Goal: Transaction & Acquisition: Purchase product/service

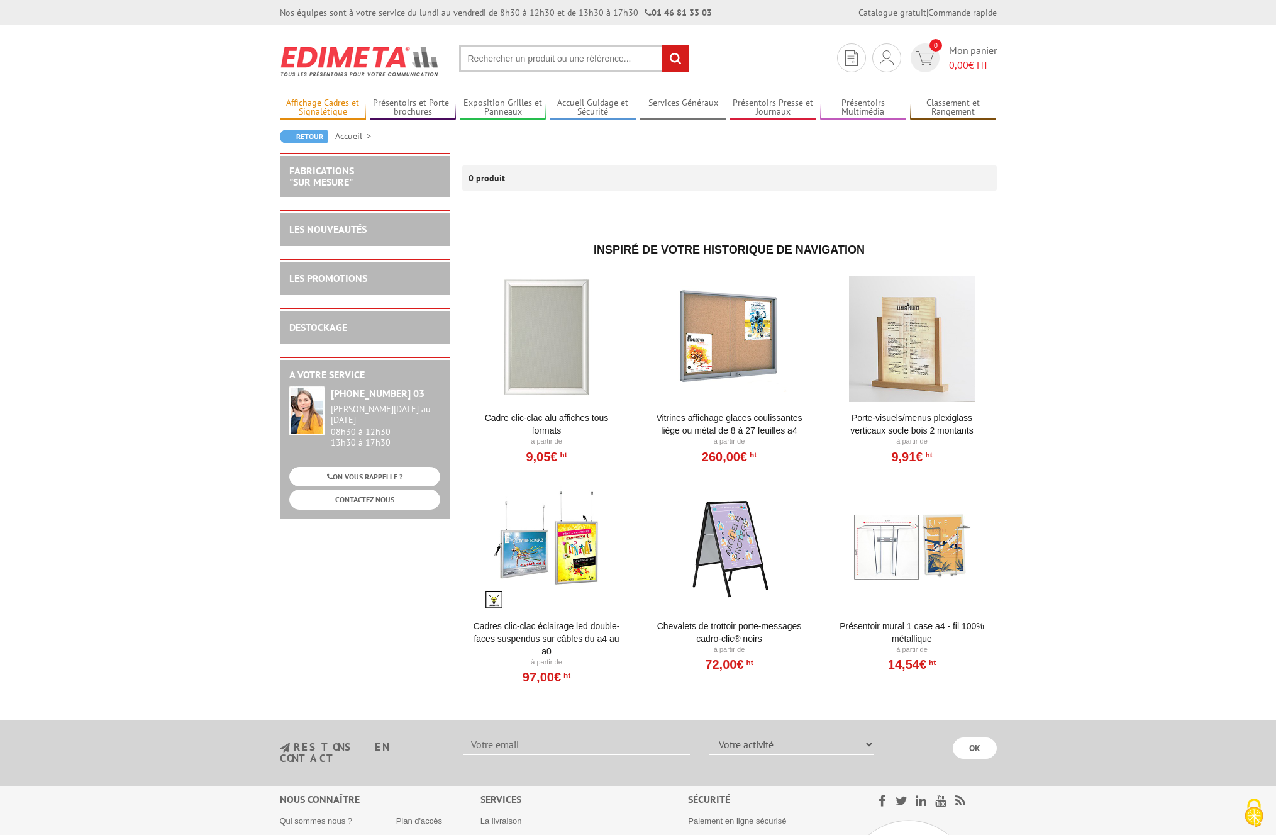
click at [319, 103] on link "Affichage Cadres et Signalétique" at bounding box center [323, 108] width 87 height 21
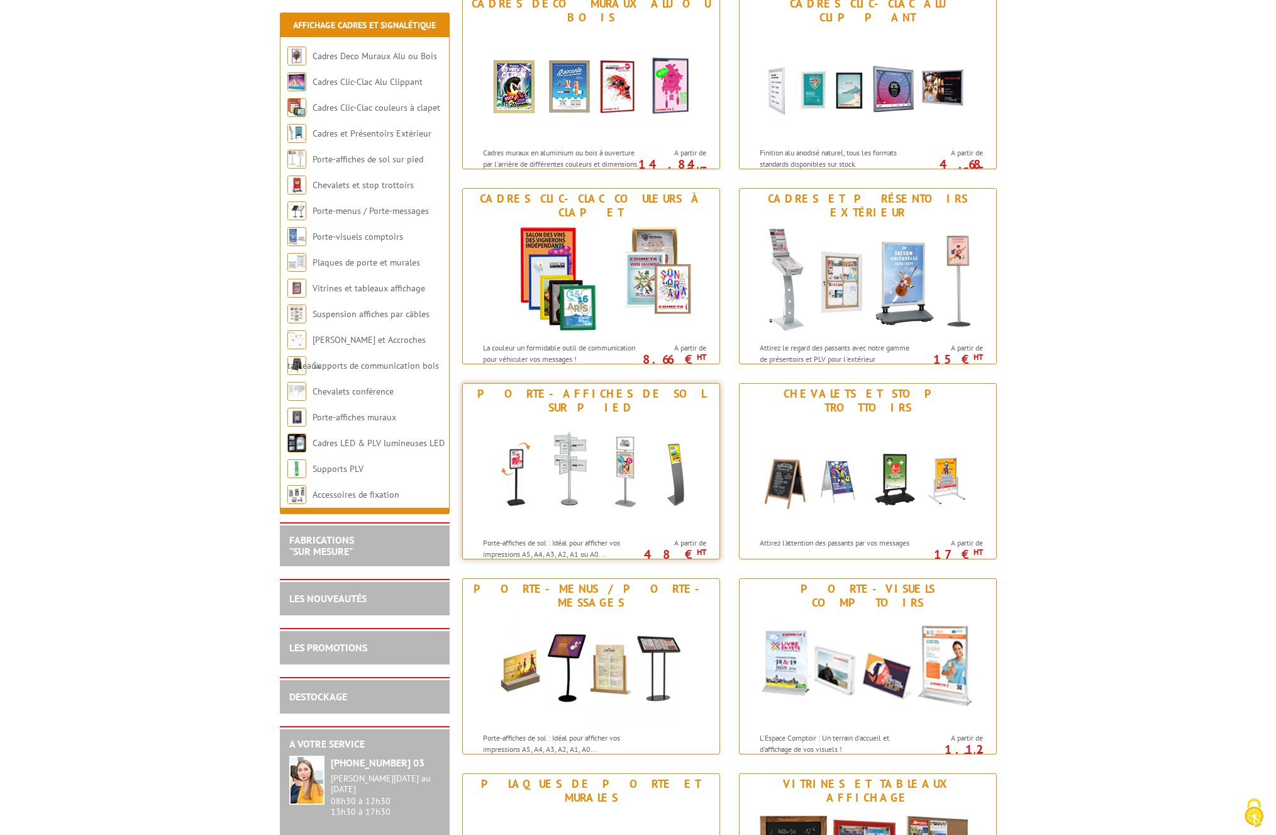
scroll to position [215, 0]
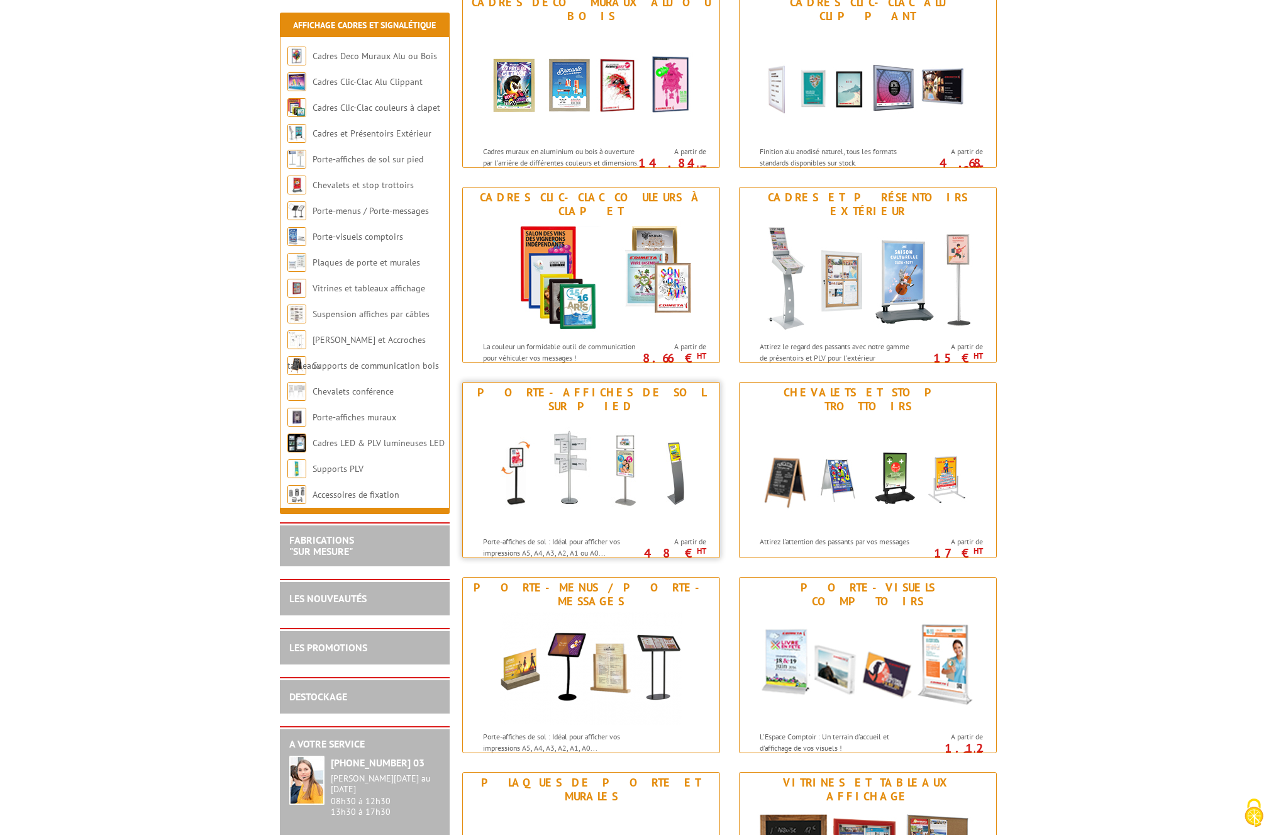
click at [581, 486] on img at bounding box center [591, 472] width 233 height 113
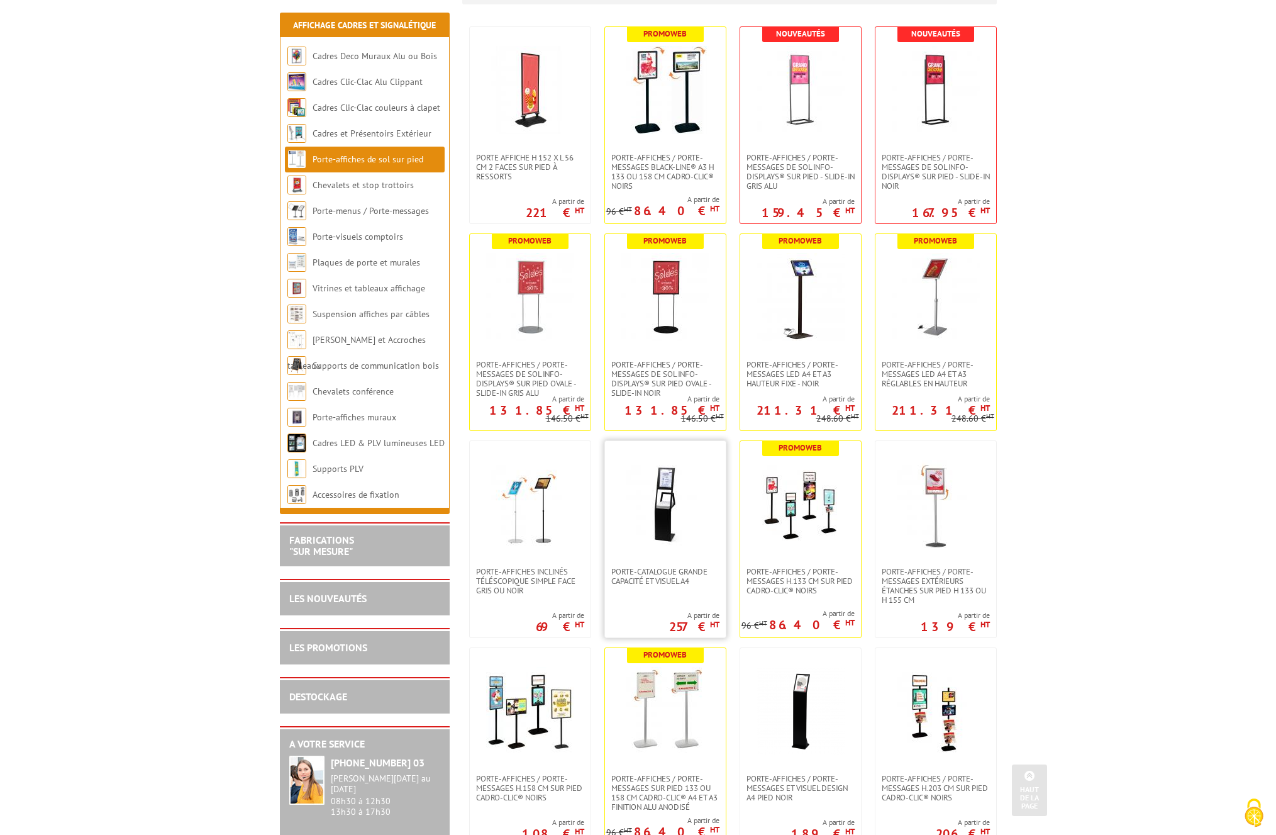
scroll to position [260, 0]
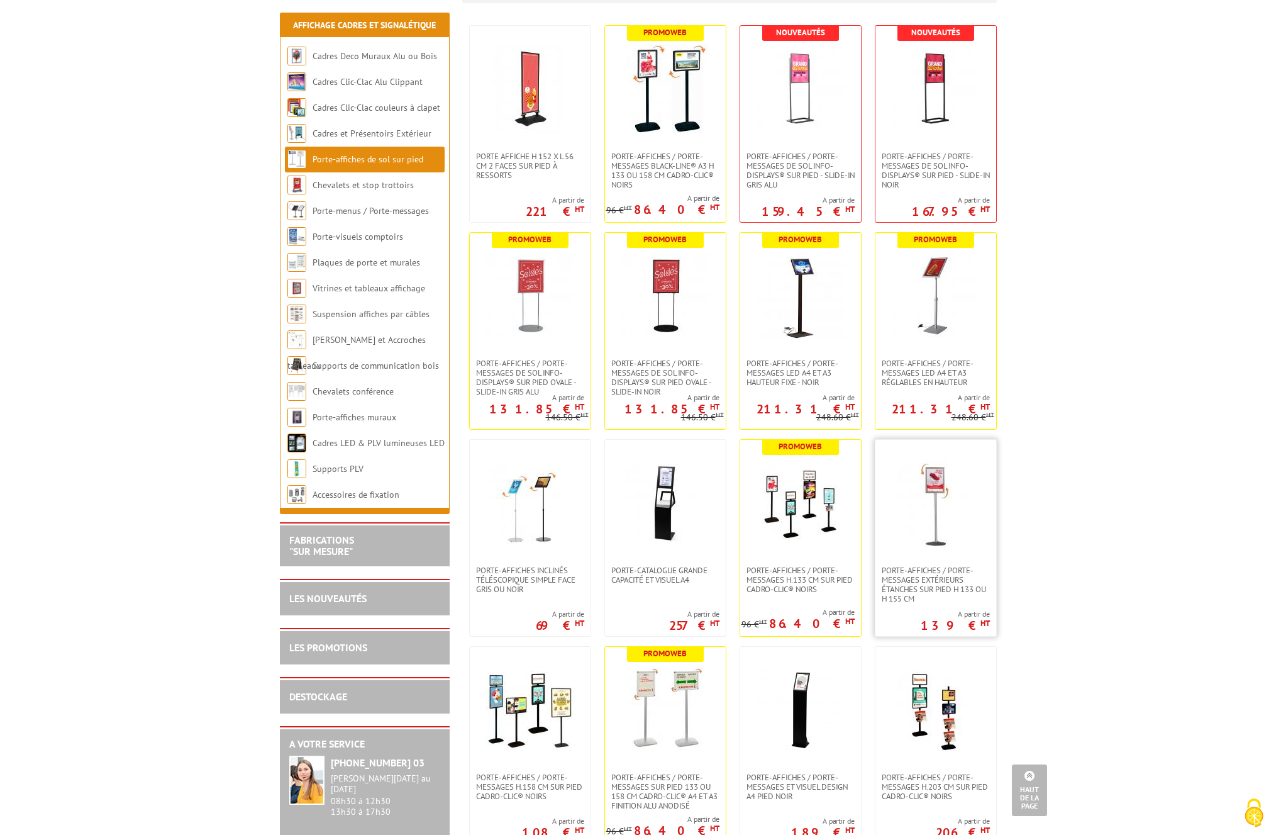
click at [916, 477] on img at bounding box center [936, 503] width 88 height 88
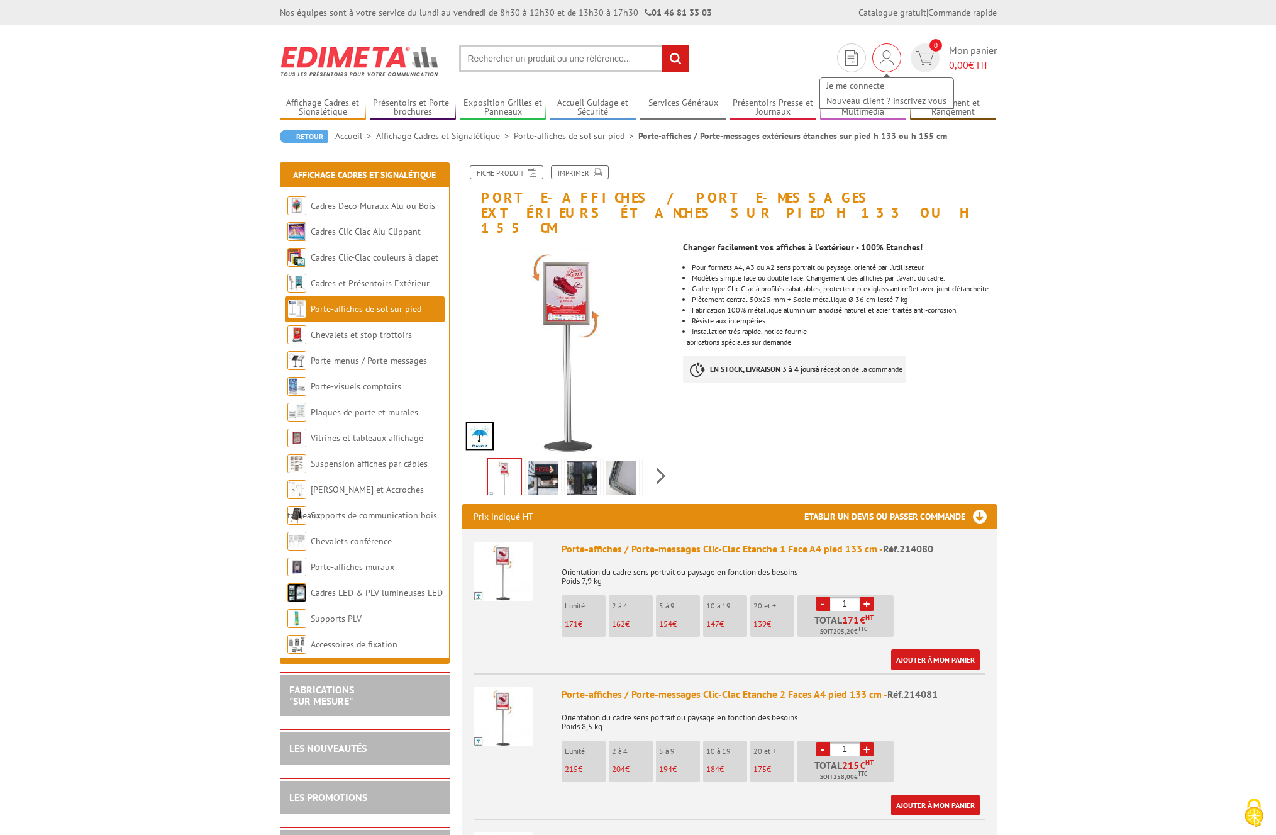
click at [886, 57] on img at bounding box center [887, 57] width 14 height 15
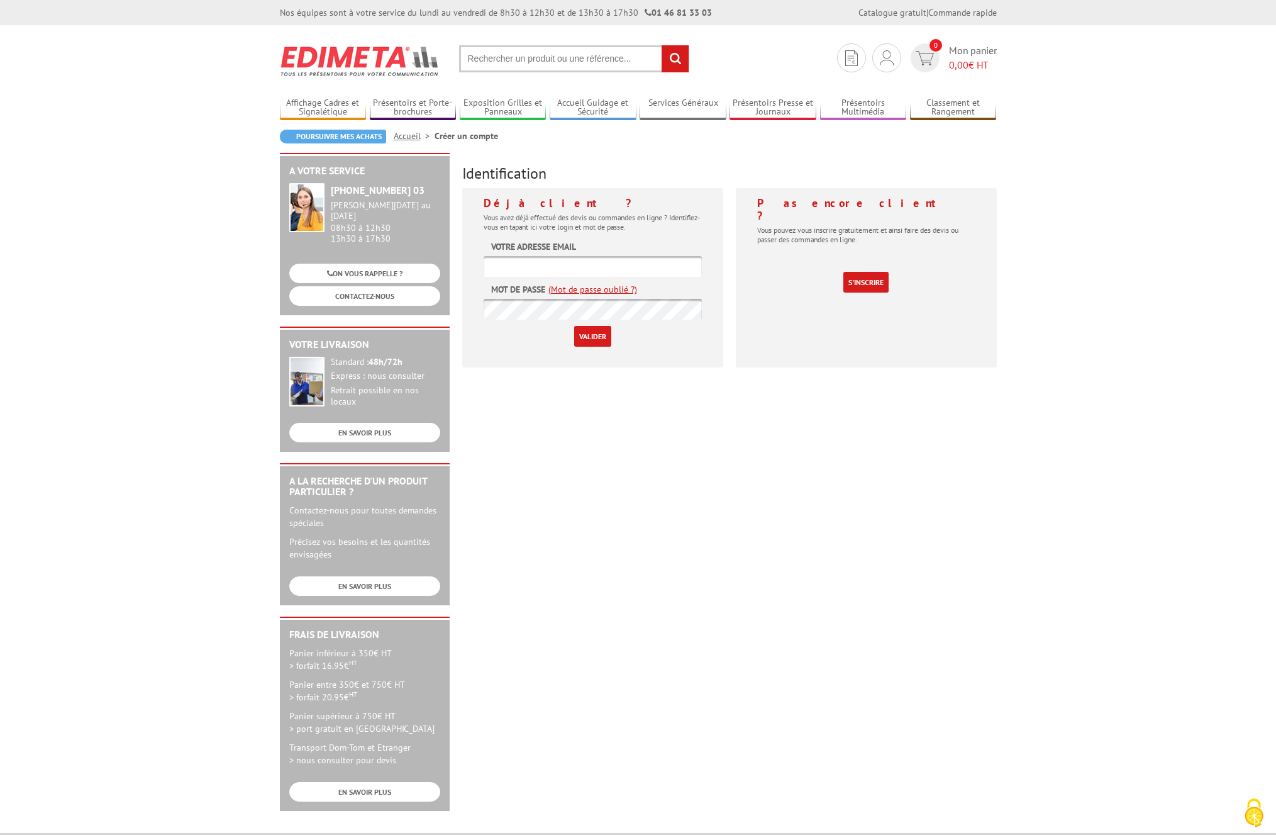
click at [509, 265] on input "text" at bounding box center [593, 266] width 218 height 21
type input "[EMAIL_ADDRESS][DOMAIN_NAME]"
click at [593, 335] on input "Valider" at bounding box center [592, 336] width 37 height 21
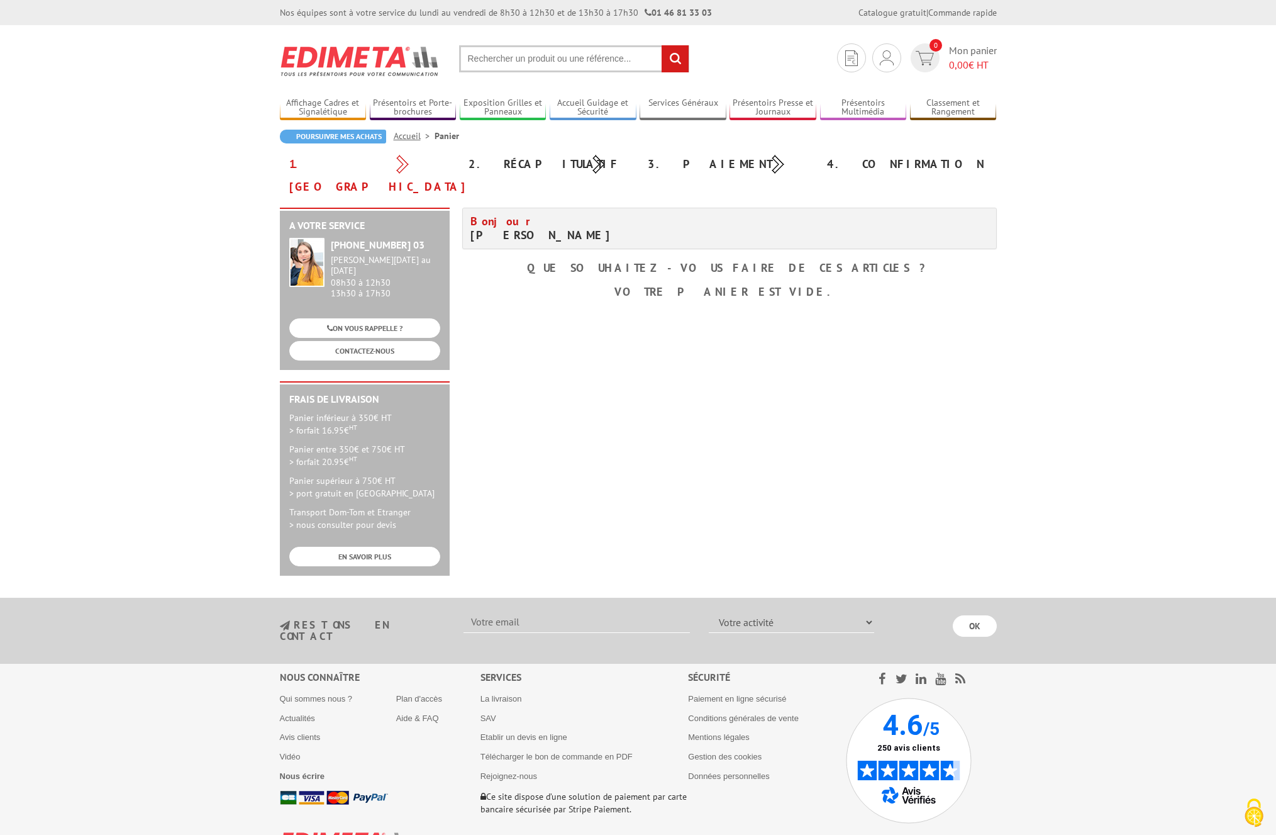
click at [303, 103] on link "Affichage Cadres et Signalétique" at bounding box center [323, 108] width 87 height 21
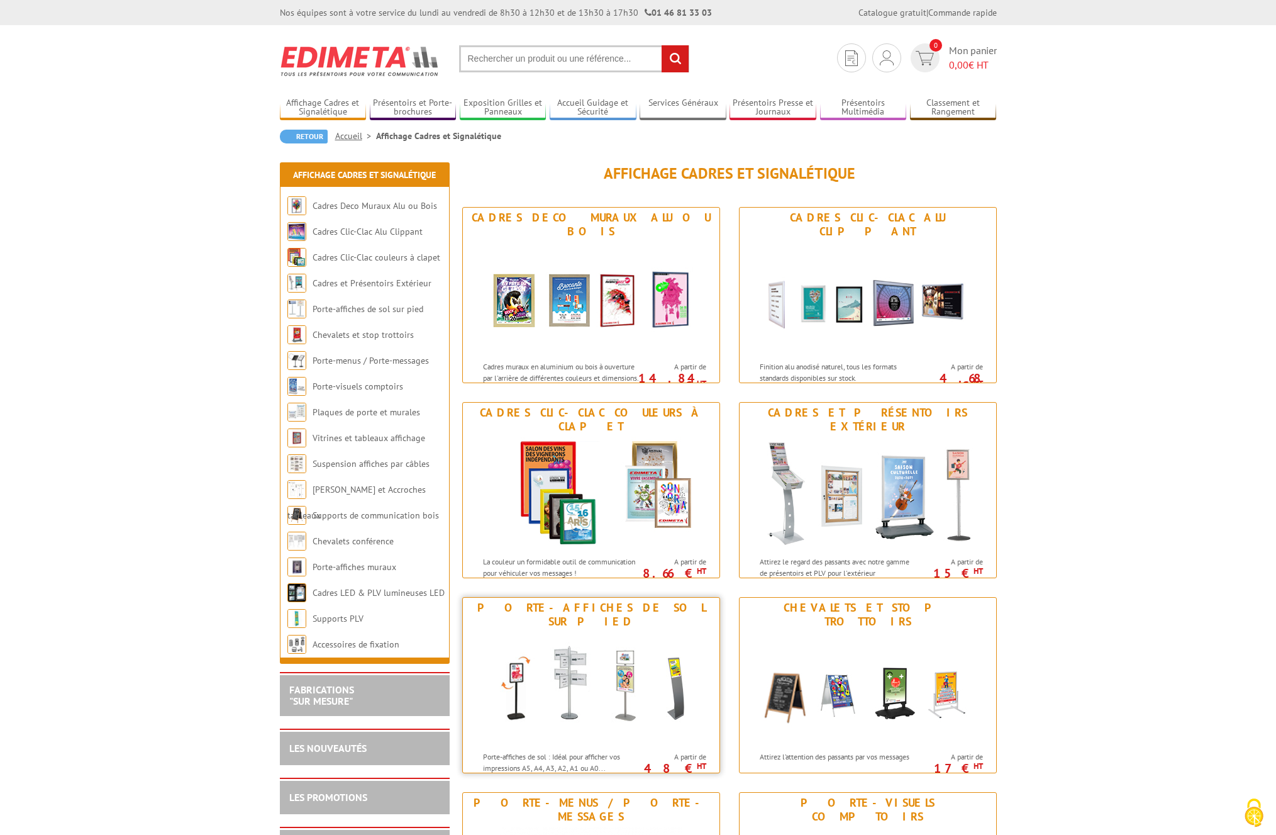
click at [618, 689] on img at bounding box center [591, 688] width 233 height 113
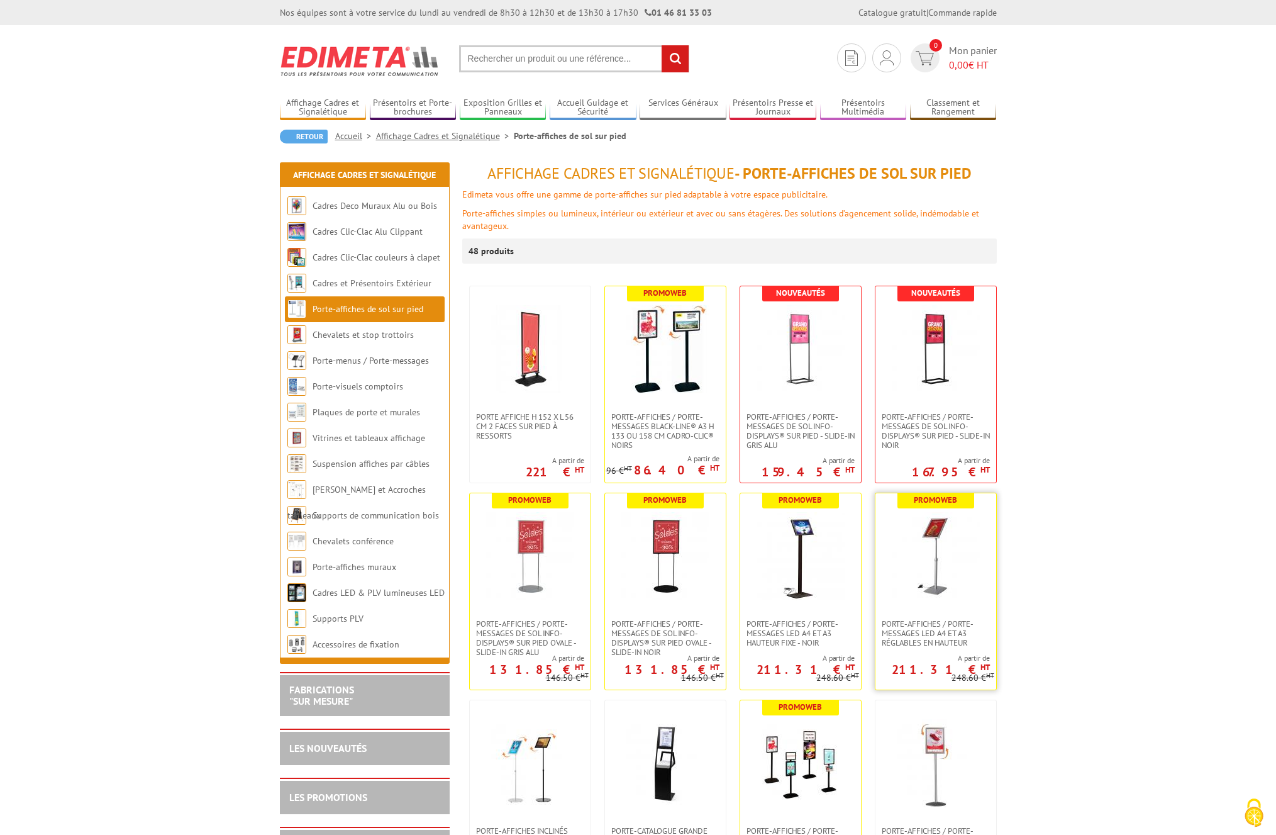
click at [951, 554] on img at bounding box center [936, 556] width 88 height 88
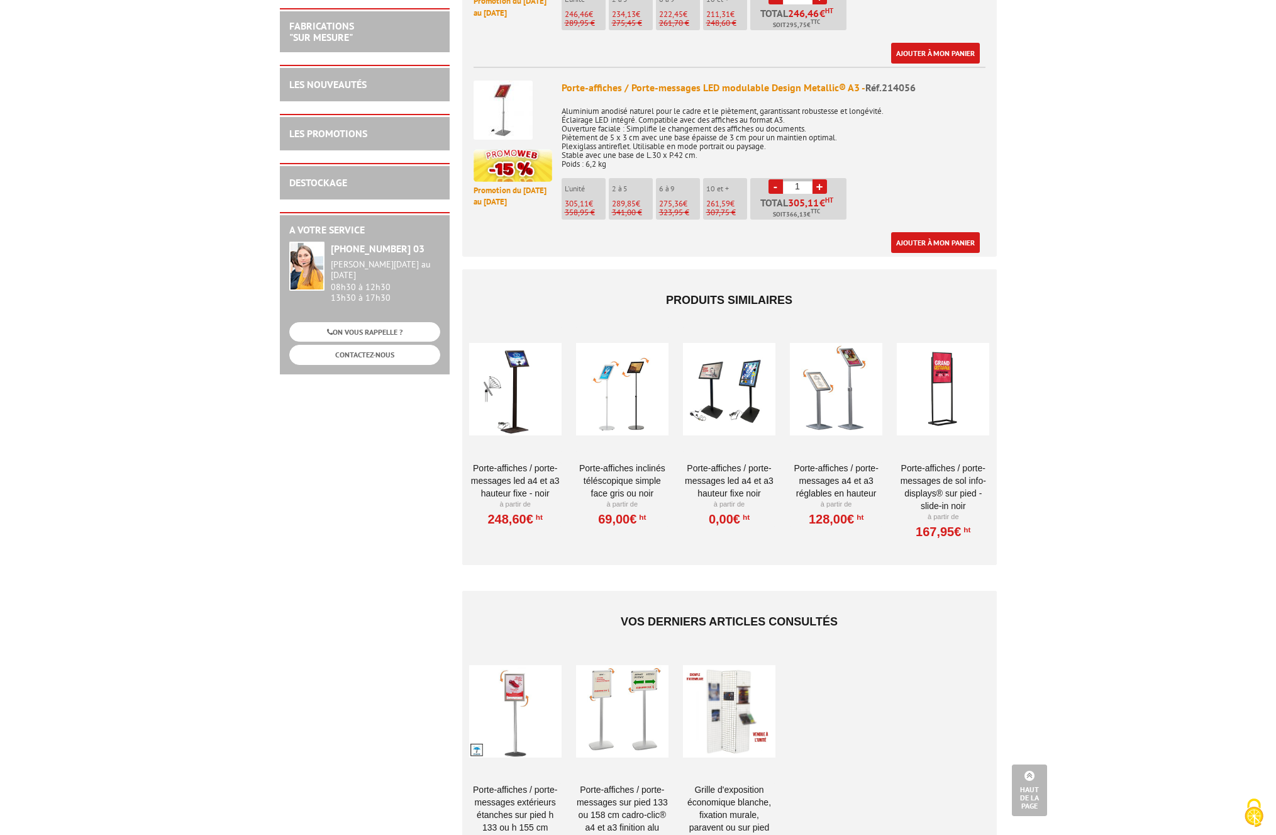
scroll to position [654, 0]
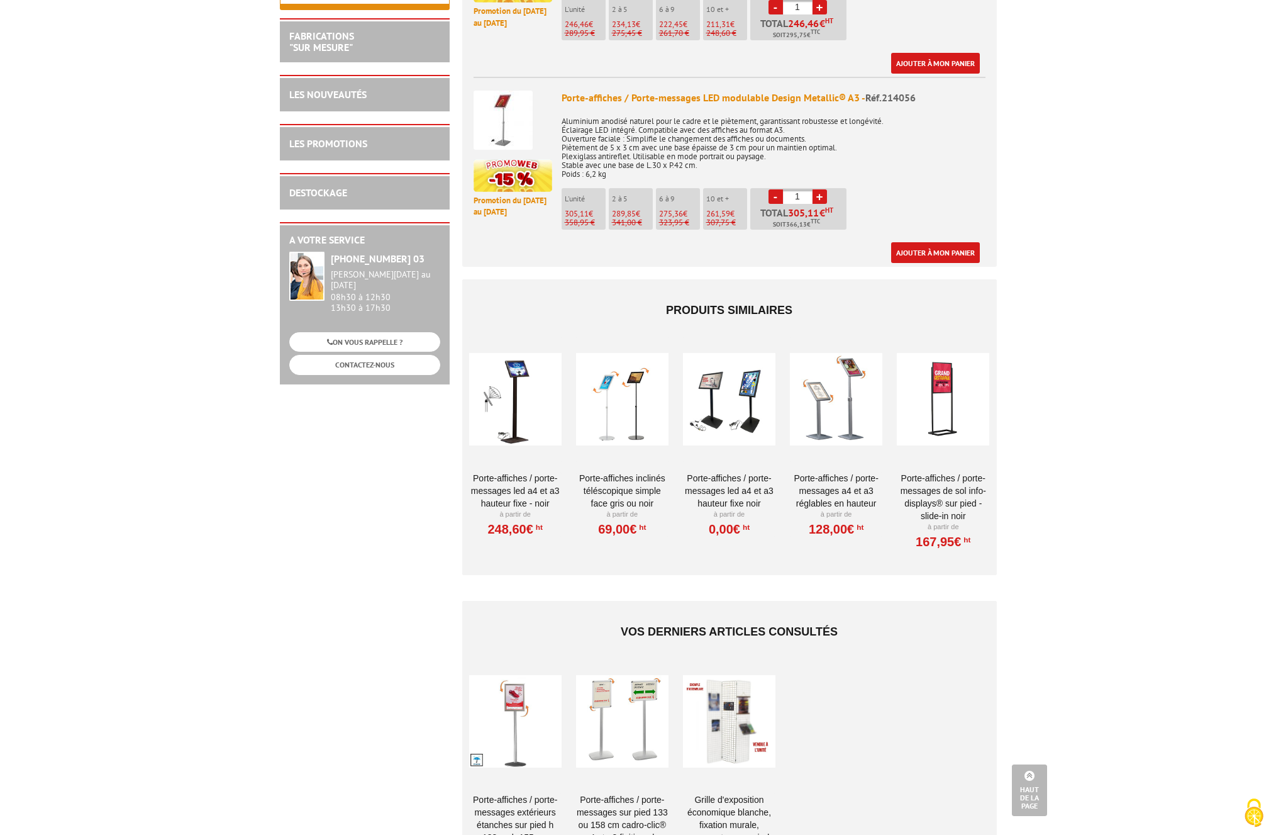
click at [526, 694] on div at bounding box center [515, 721] width 92 height 126
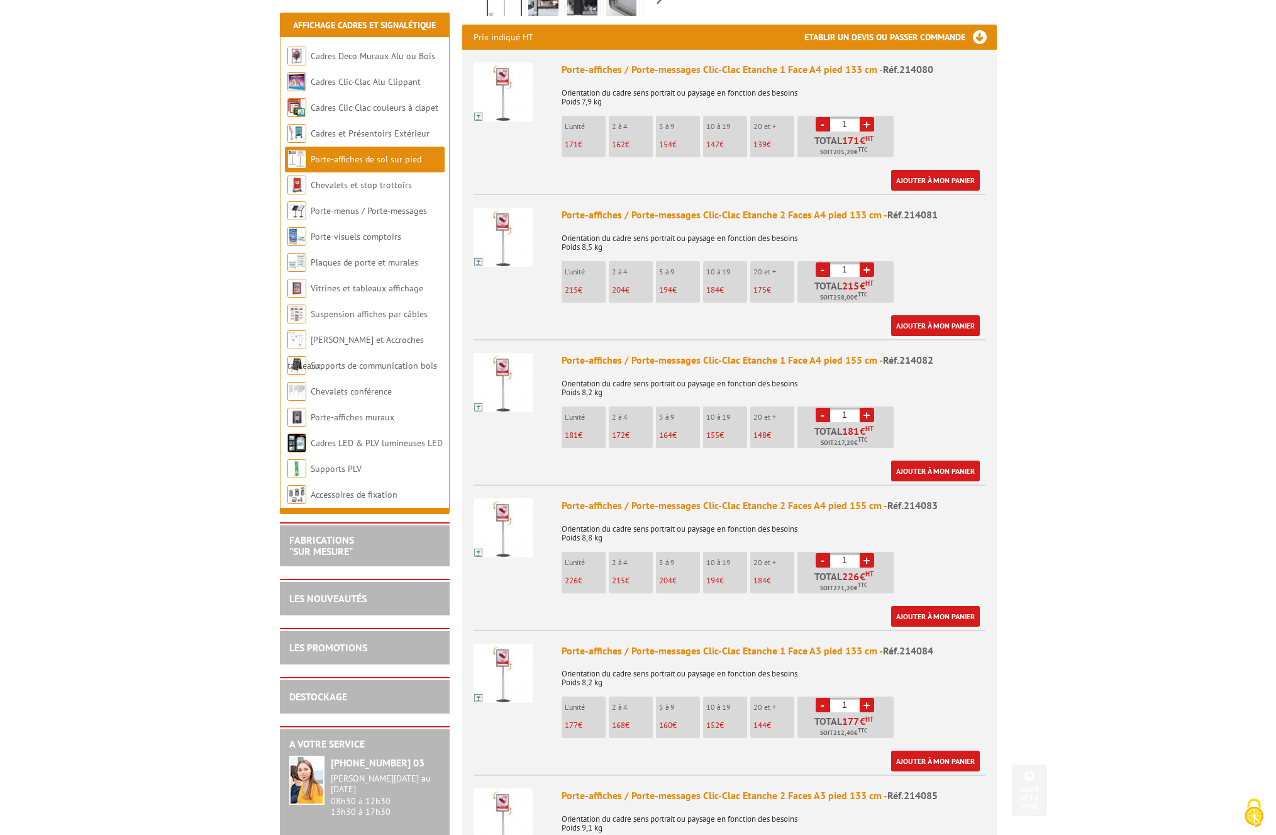
scroll to position [494, 0]
